Goal: Find specific page/section: Find specific page/section

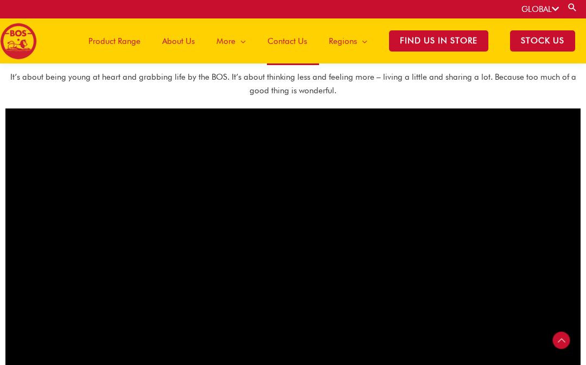
scroll to position [535, 0]
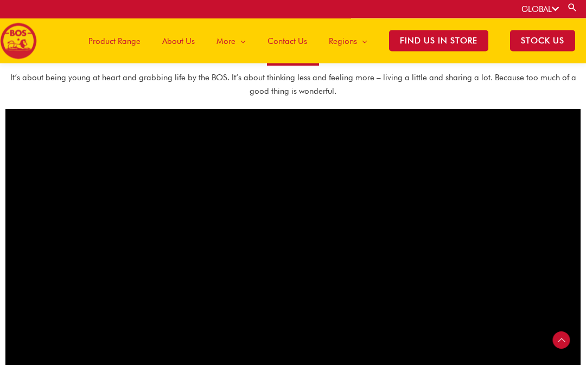
click at [454, 47] on span "Find Us in Store" at bounding box center [438, 40] width 99 height 21
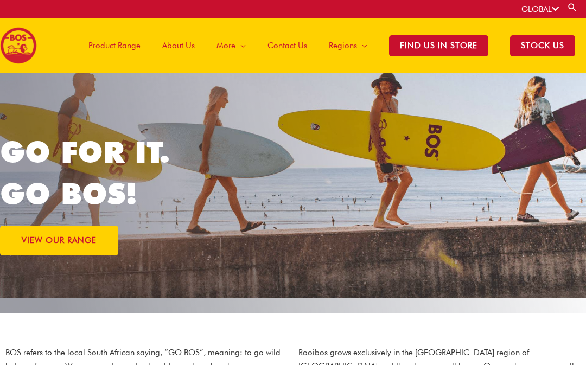
click at [102, 238] on link "VIEW OUR RANGE" at bounding box center [59, 241] width 118 height 30
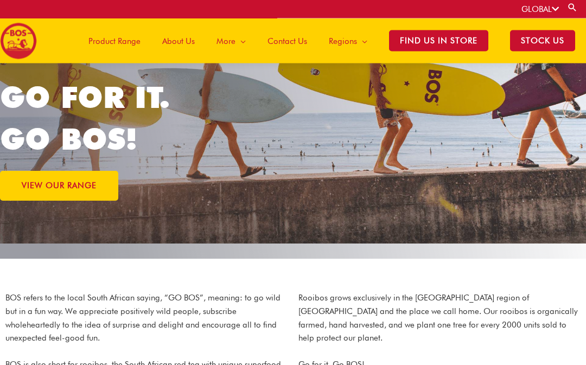
scroll to position [42, 0]
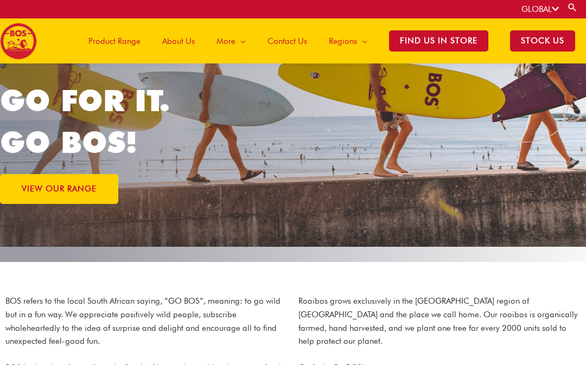
click at [73, 193] on span "VIEW OUR RANGE" at bounding box center [59, 189] width 75 height 8
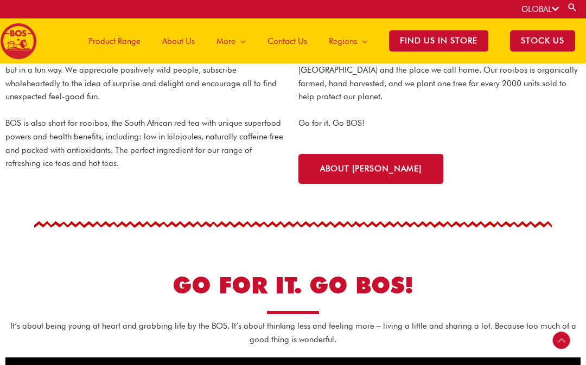
scroll to position [287, 0]
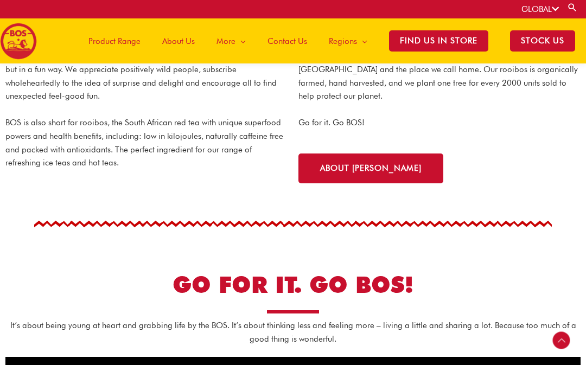
click at [338, 164] on span "About bos" at bounding box center [370, 168] width 101 height 8
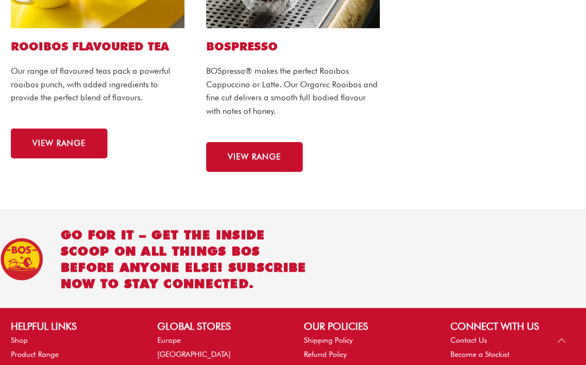
scroll to position [918, 0]
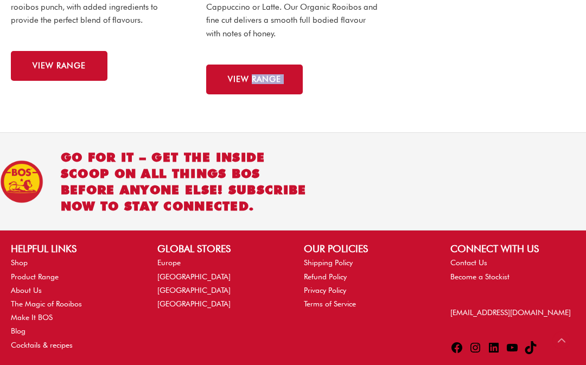
click at [175, 267] on link "Europe" at bounding box center [168, 262] width 23 height 9
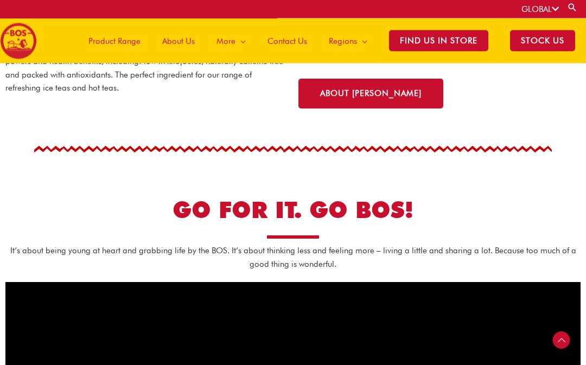
scroll to position [308, 0]
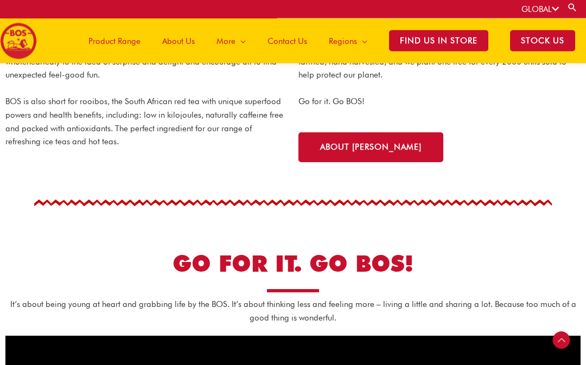
click at [367, 144] on span "About [PERSON_NAME]" at bounding box center [370, 148] width 101 height 8
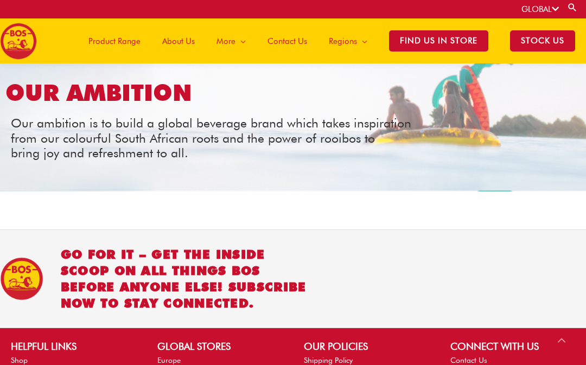
scroll to position [1363, 0]
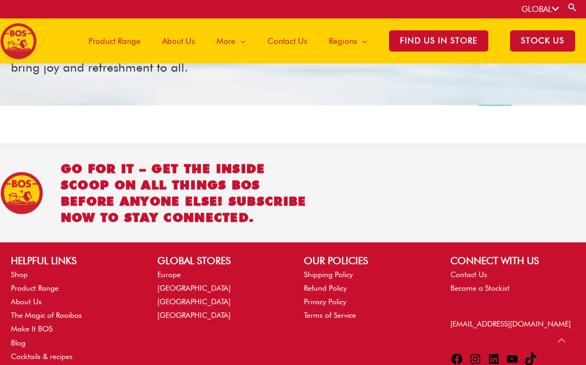
click at [125, 40] on span "Product Range" at bounding box center [114, 41] width 52 height 33
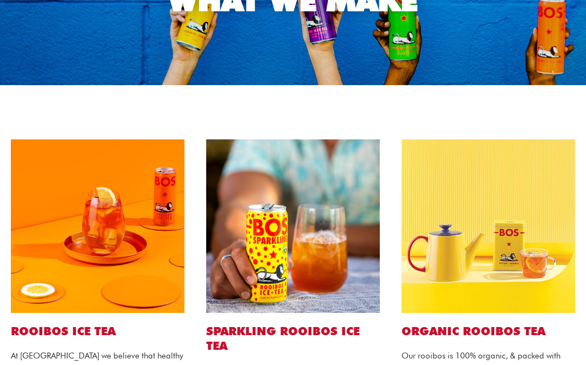
click at [106, 221] on img at bounding box center [98, 226] width 174 height 174
click at [150, 264] on img at bounding box center [98, 226] width 174 height 174
click at [154, 251] on img at bounding box center [98, 226] width 174 height 174
click at [110, 329] on h2 "ROOIBOS ICE TEA" at bounding box center [98, 331] width 174 height 15
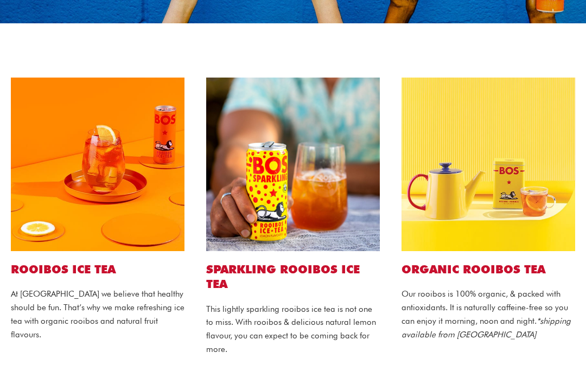
scroll to position [264, 0]
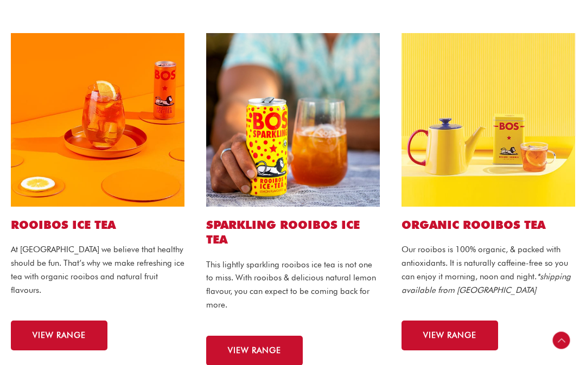
click at [78, 331] on span "VIEW RANGE" at bounding box center [59, 335] width 53 height 8
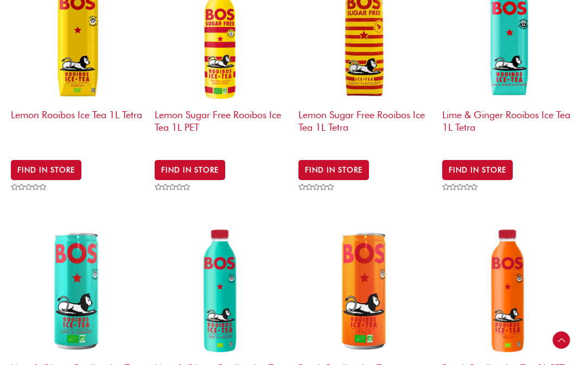
scroll to position [708, 0]
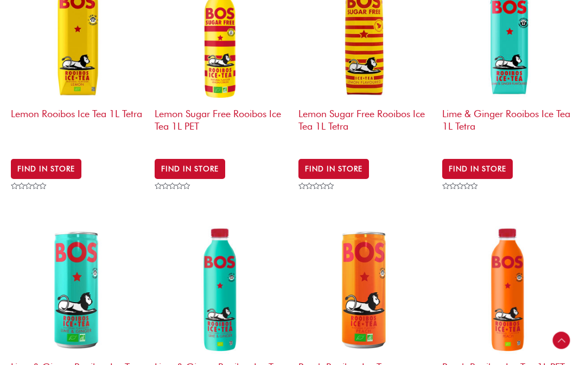
click at [495, 159] on link "Find in Store" at bounding box center [477, 169] width 71 height 20
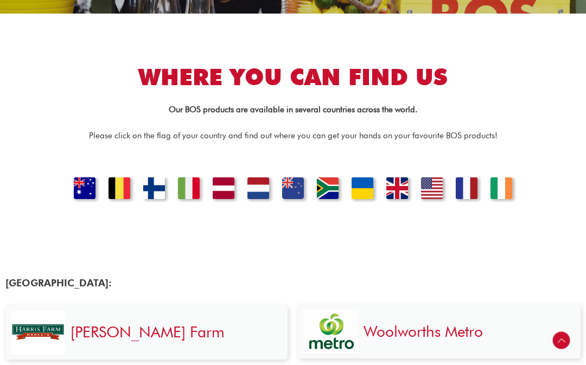
click at [261, 190] on link "NETHERLANDS" at bounding box center [258, 189] width 35 height 25
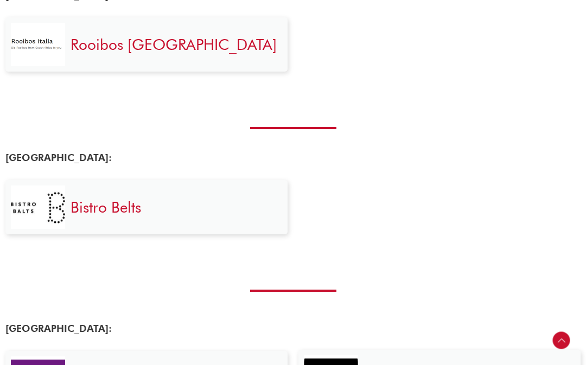
scroll to position [1320, 0]
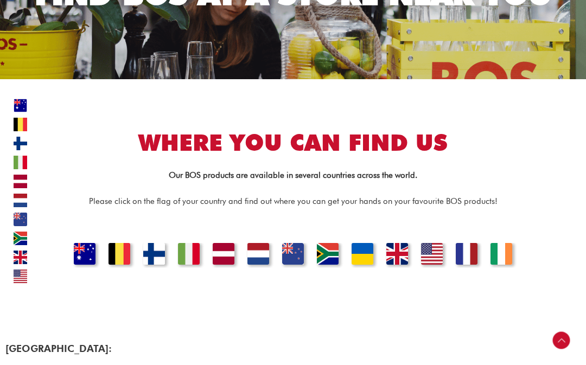
click at [462, 250] on link "FRANCE" at bounding box center [466, 255] width 35 height 25
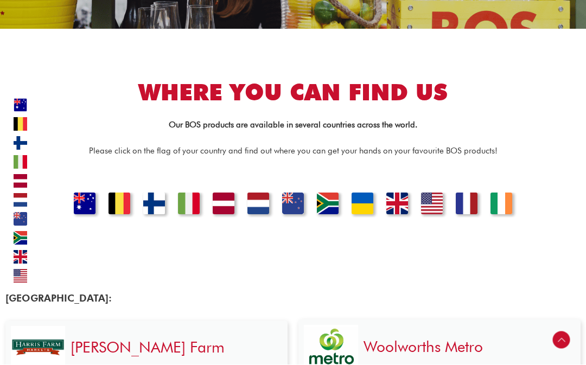
click at [462, 203] on link "FRANCE" at bounding box center [466, 205] width 35 height 25
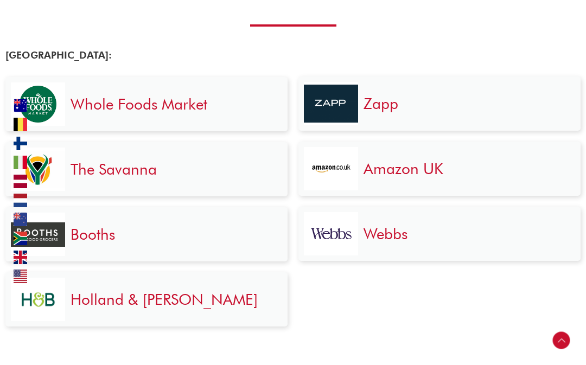
scroll to position [2225, 0]
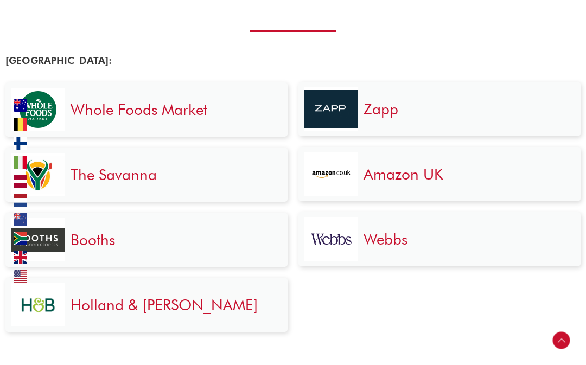
click at [197, 322] on div "Holland & Barrett" at bounding box center [173, 304] width 217 height 43
click at [374, 336] on div "Zapp Amazon UK Webbs" at bounding box center [439, 207] width 293 height 272
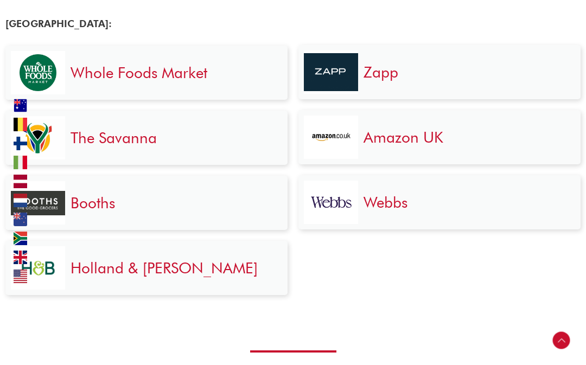
scroll to position [2263, 0]
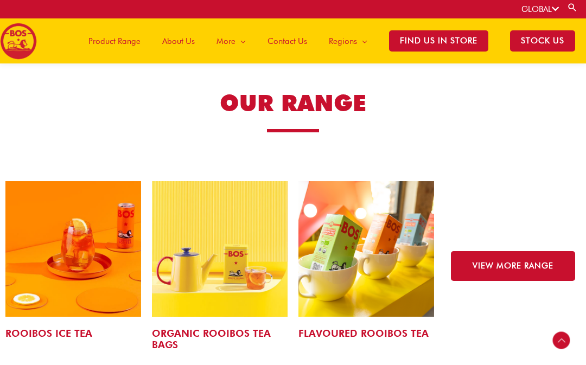
scroll to position [1603, 0]
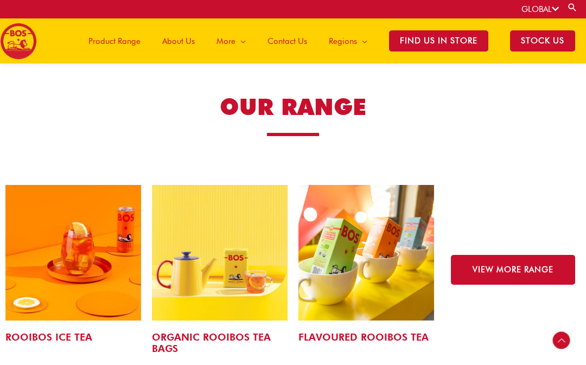
click at [472, 266] on span "VIEW MORE RANGE" at bounding box center [512, 270] width 81 height 8
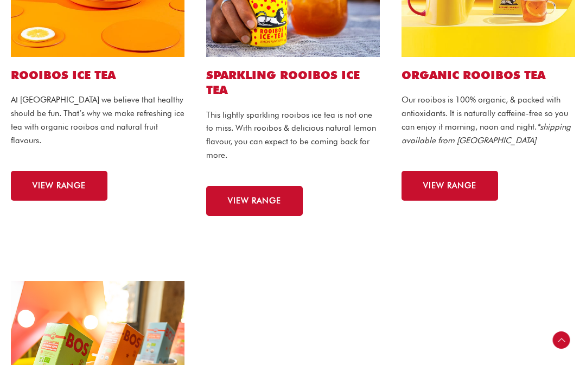
scroll to position [507, 0]
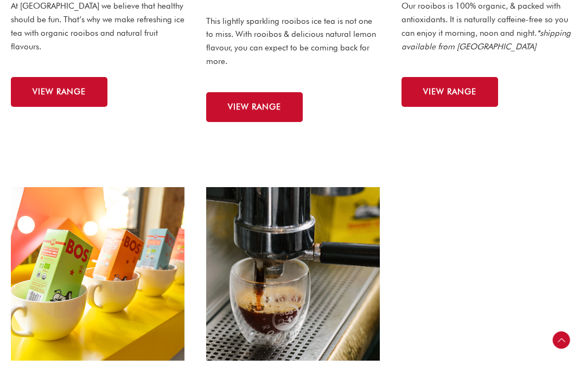
click at [57, 88] on span "VIEW RANGE" at bounding box center [59, 92] width 53 height 8
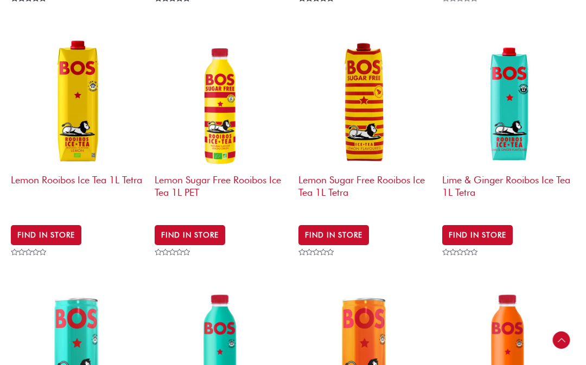
scroll to position [675, 0]
